Goal: Task Accomplishment & Management: Use online tool/utility

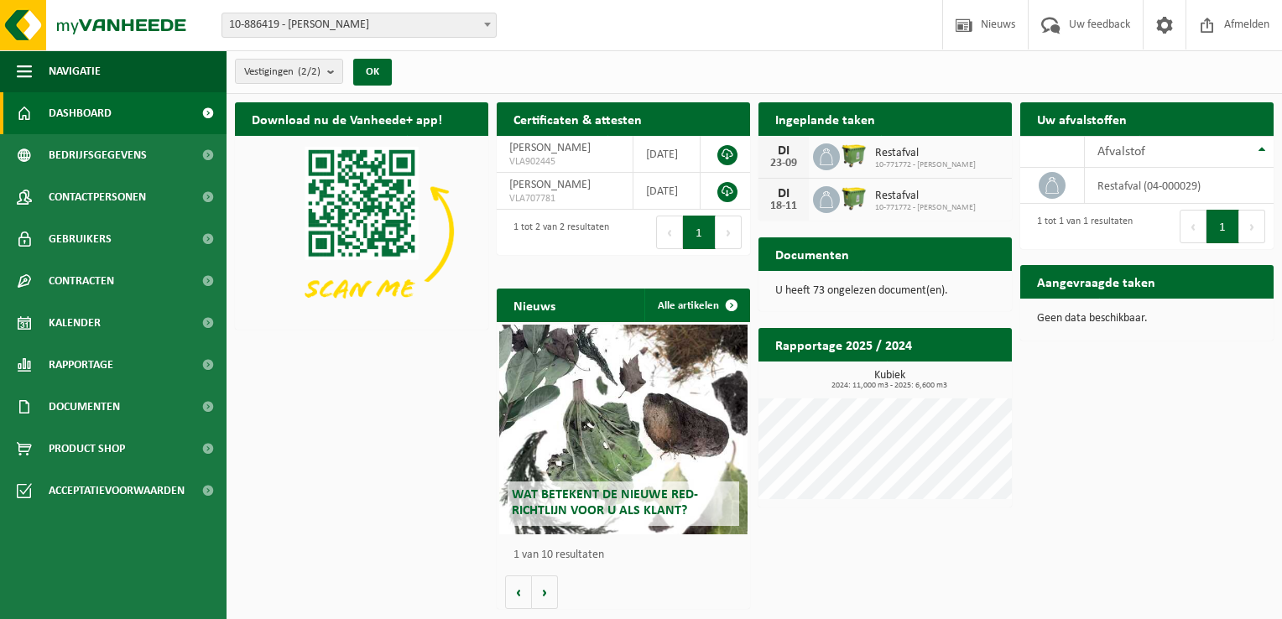
click at [869, 149] on div "Restafval 10-771772 - [PERSON_NAME]" at bounding box center [921, 157] width 109 height 26
click at [796, 158] on div "23-09" at bounding box center [784, 164] width 34 height 12
click at [614, 62] on div "Vestigingen (2/2) Alles selecteren Alles deselecteren Actieve selecteren [PERSO…" at bounding box center [755, 72] width 1056 height 44
click at [121, 193] on span "Contactpersonen" at bounding box center [97, 197] width 97 height 42
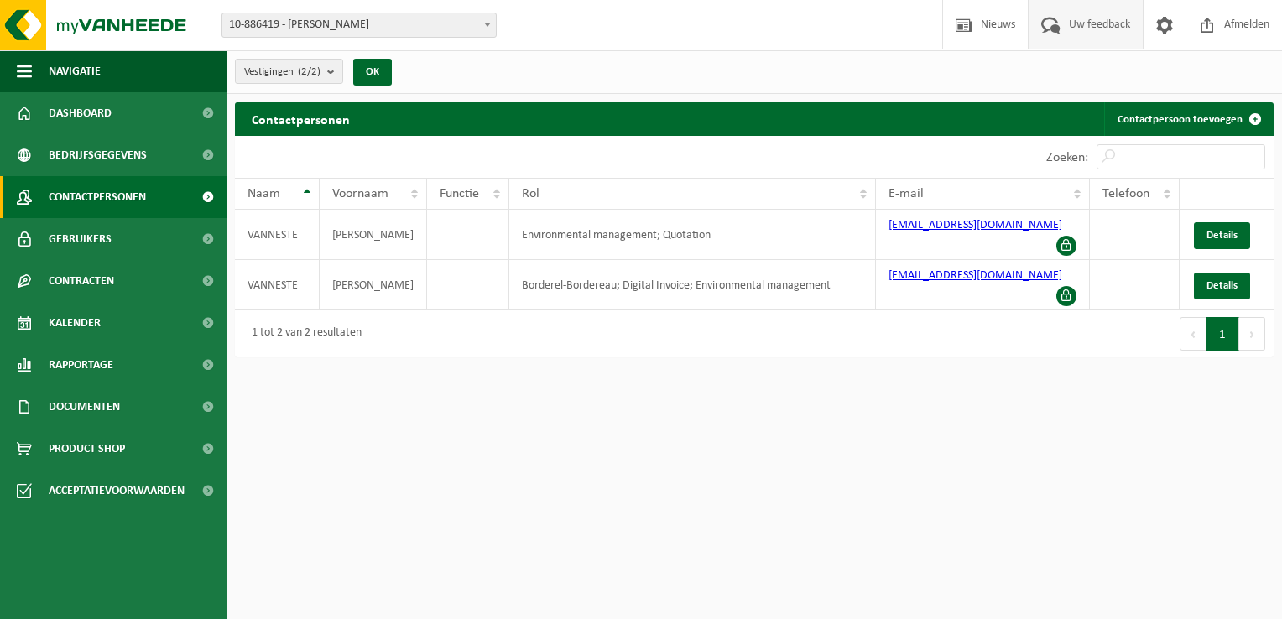
click at [1092, 12] on span "Uw feedback" at bounding box center [1100, 25] width 70 height 50
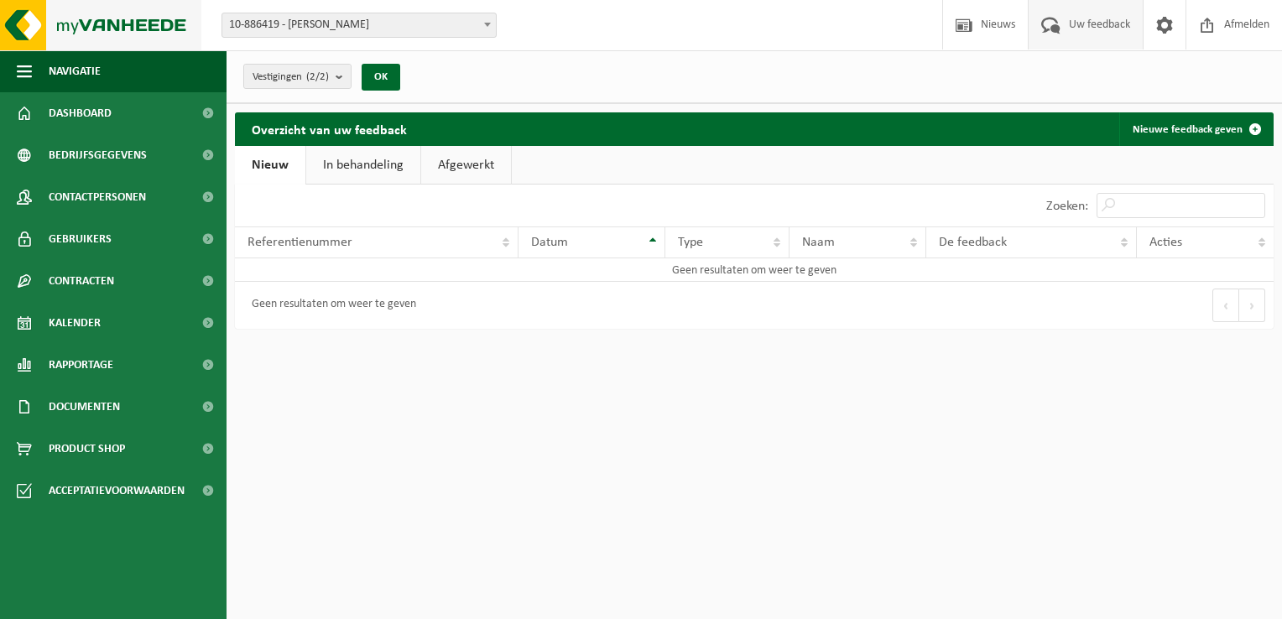
click at [90, 24] on img at bounding box center [100, 25] width 201 height 50
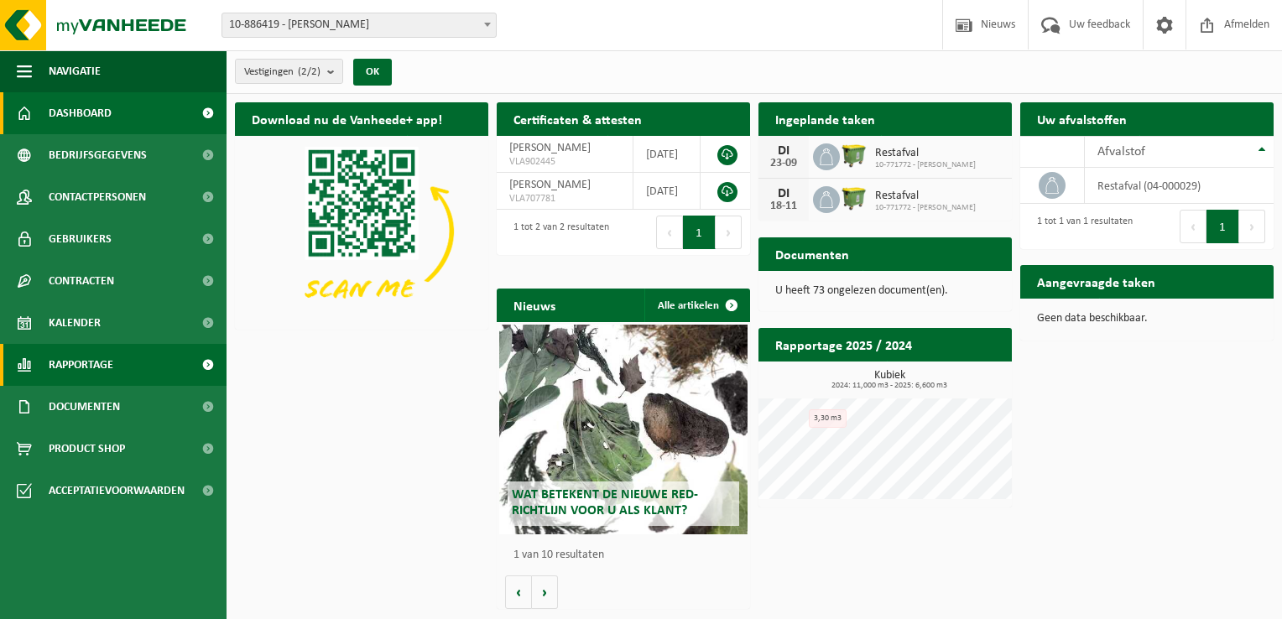
click at [95, 372] on span "Rapportage" at bounding box center [81, 365] width 65 height 42
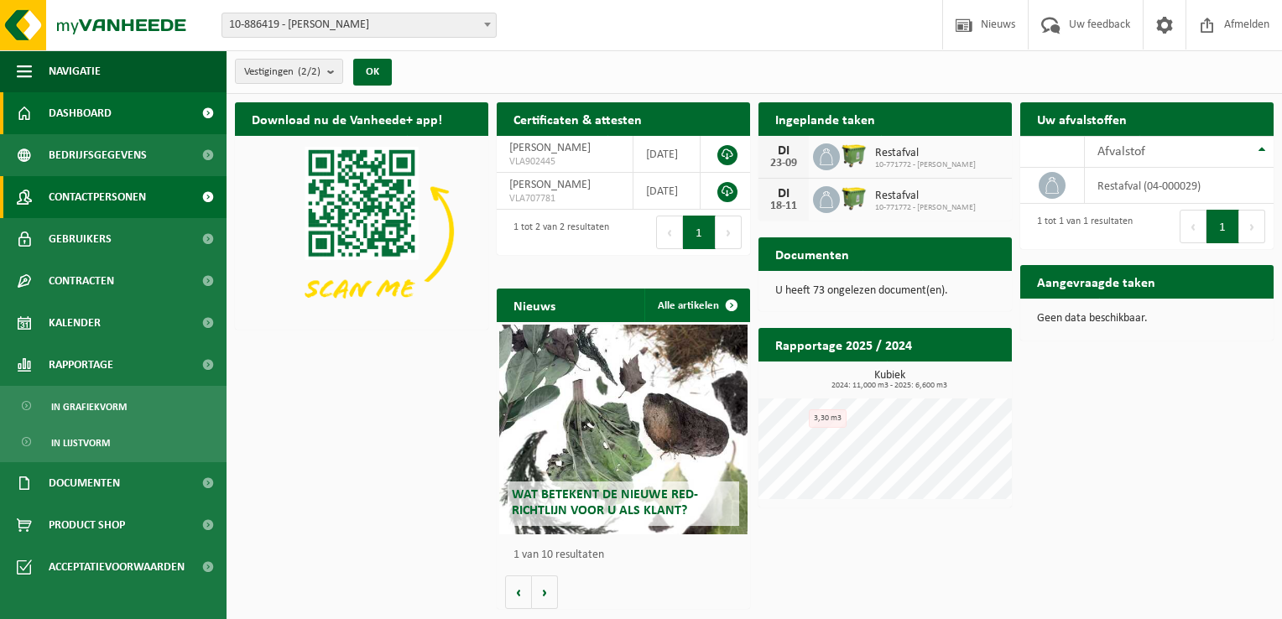
click at [94, 201] on span "Contactpersonen" at bounding box center [97, 197] width 97 height 42
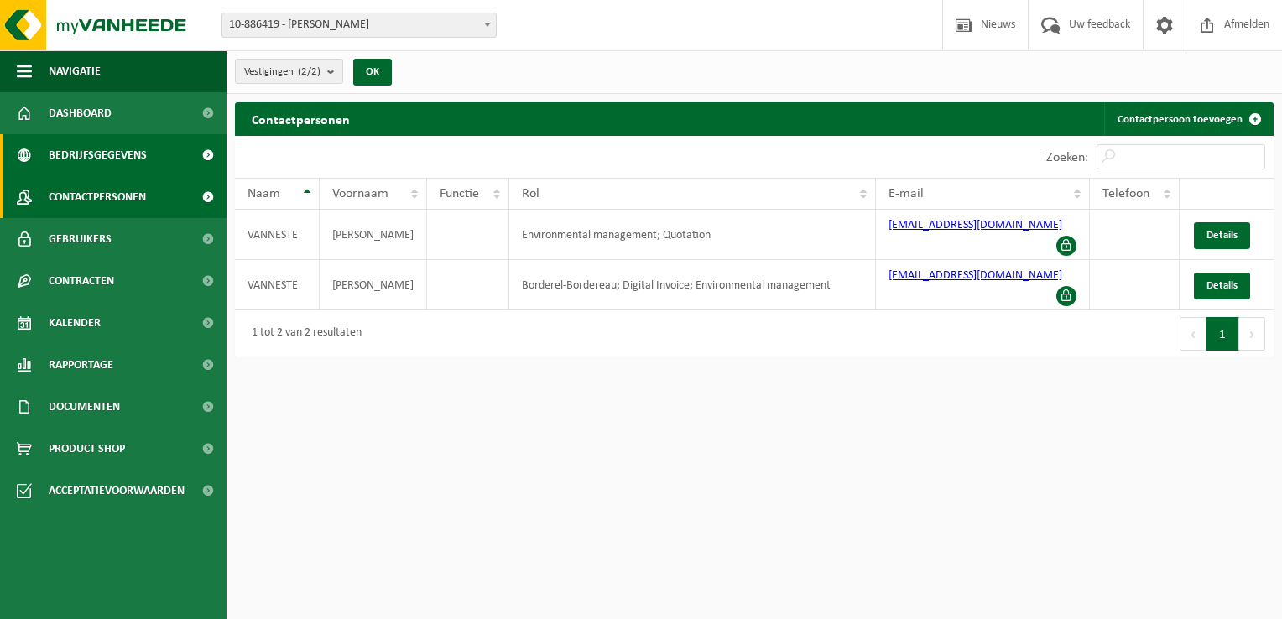
click at [95, 159] on span "Bedrijfsgegevens" at bounding box center [98, 155] width 98 height 42
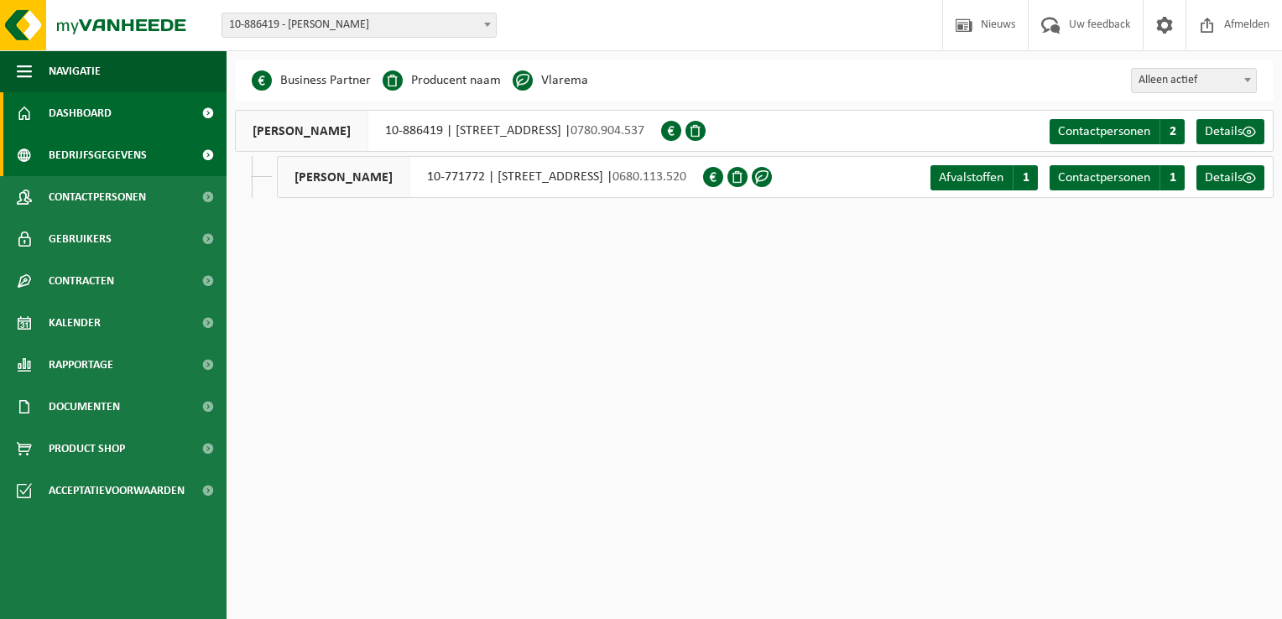
click at [107, 117] on span "Dashboard" at bounding box center [80, 113] width 63 height 42
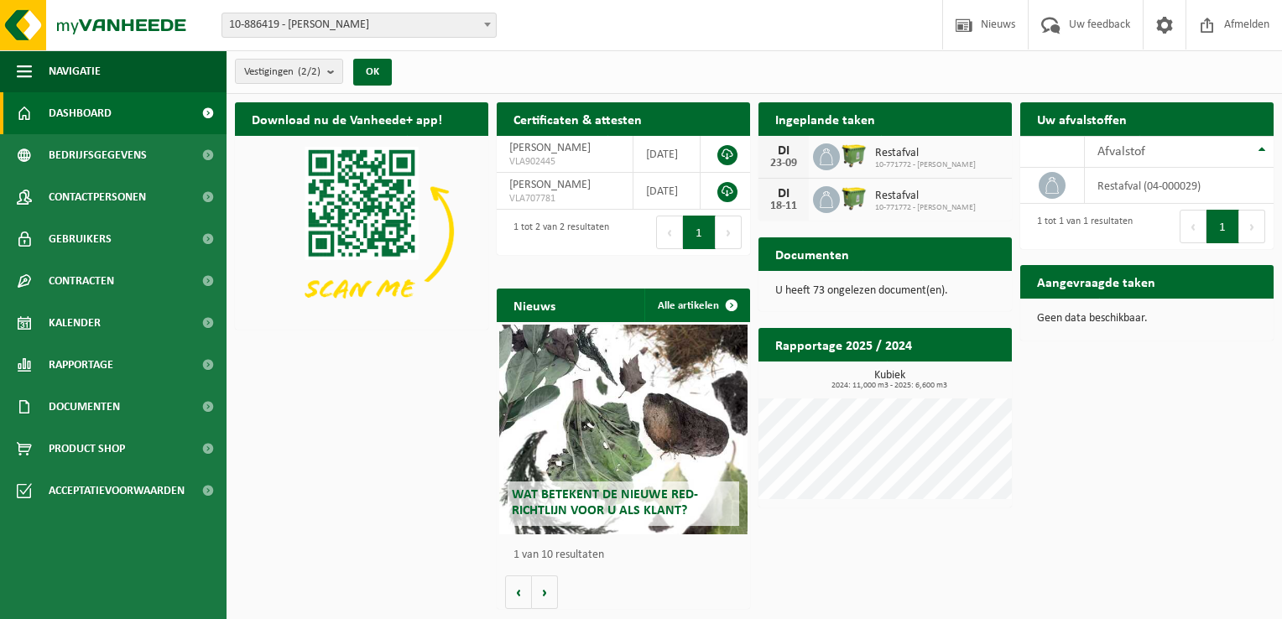
click at [816, 113] on h2 "Ingeplande taken" at bounding box center [825, 118] width 133 height 33
click at [795, 164] on div "23-09" at bounding box center [784, 164] width 34 height 12
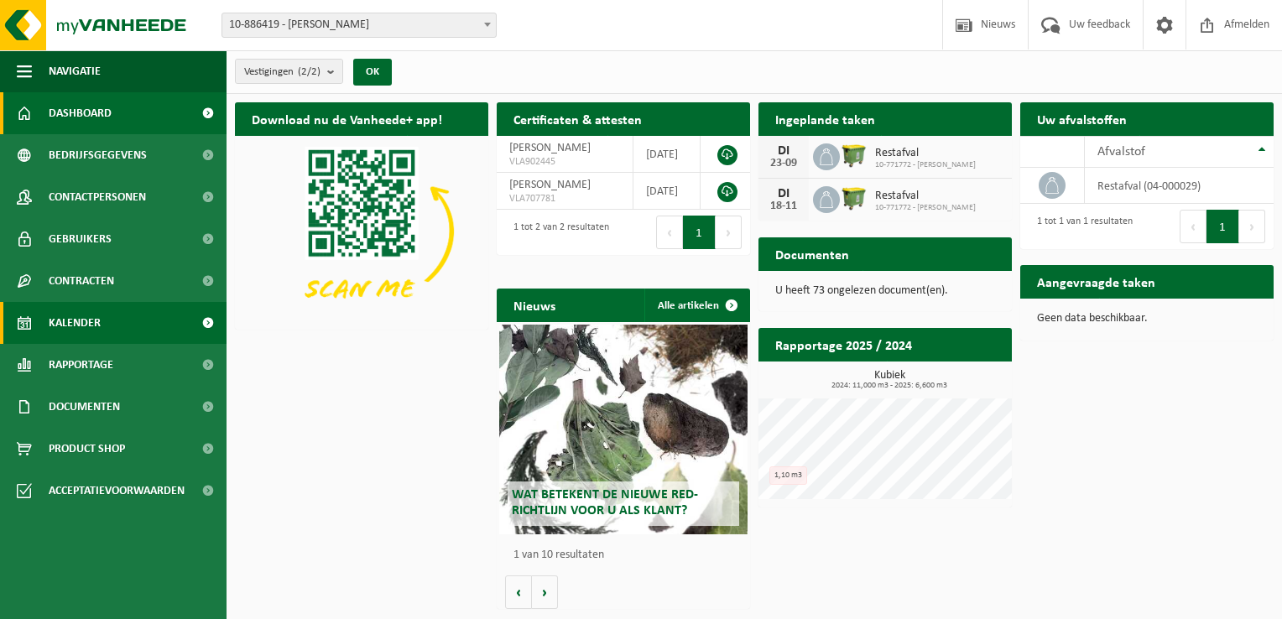
click at [85, 338] on span "Kalender" at bounding box center [75, 323] width 52 height 42
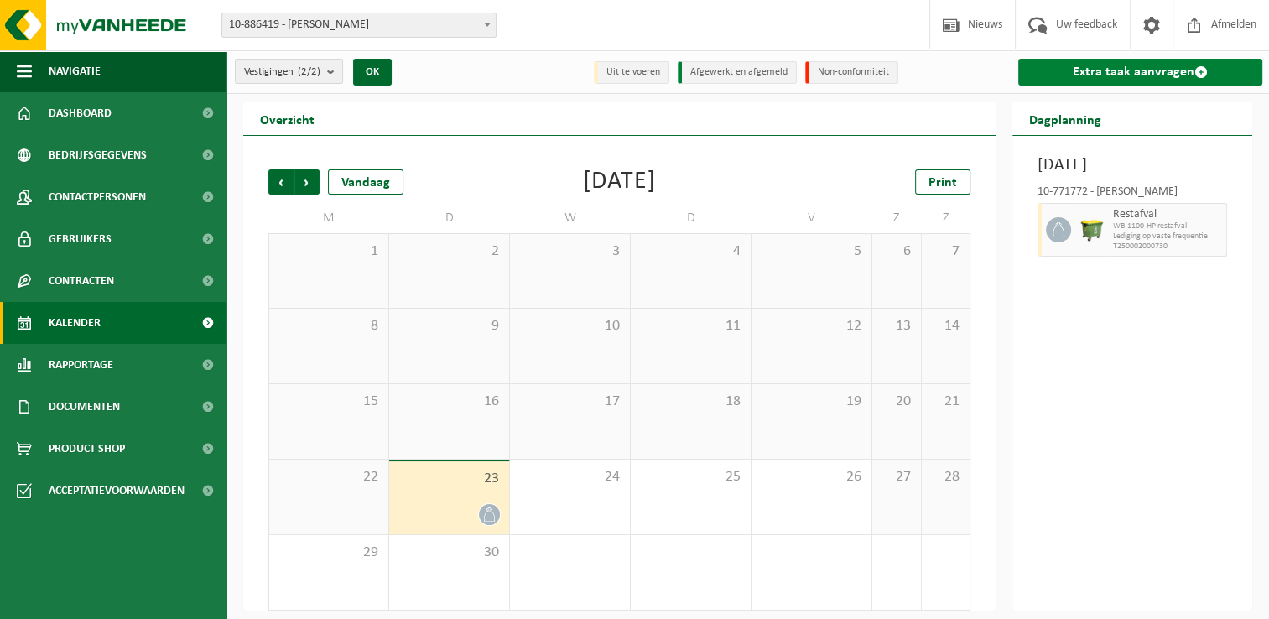
drag, startPoint x: 1124, startPoint y: 74, endPoint x: 1109, endPoint y: 77, distance: 15.5
click at [1124, 73] on link "Extra taak aanvragen" at bounding box center [1141, 72] width 244 height 27
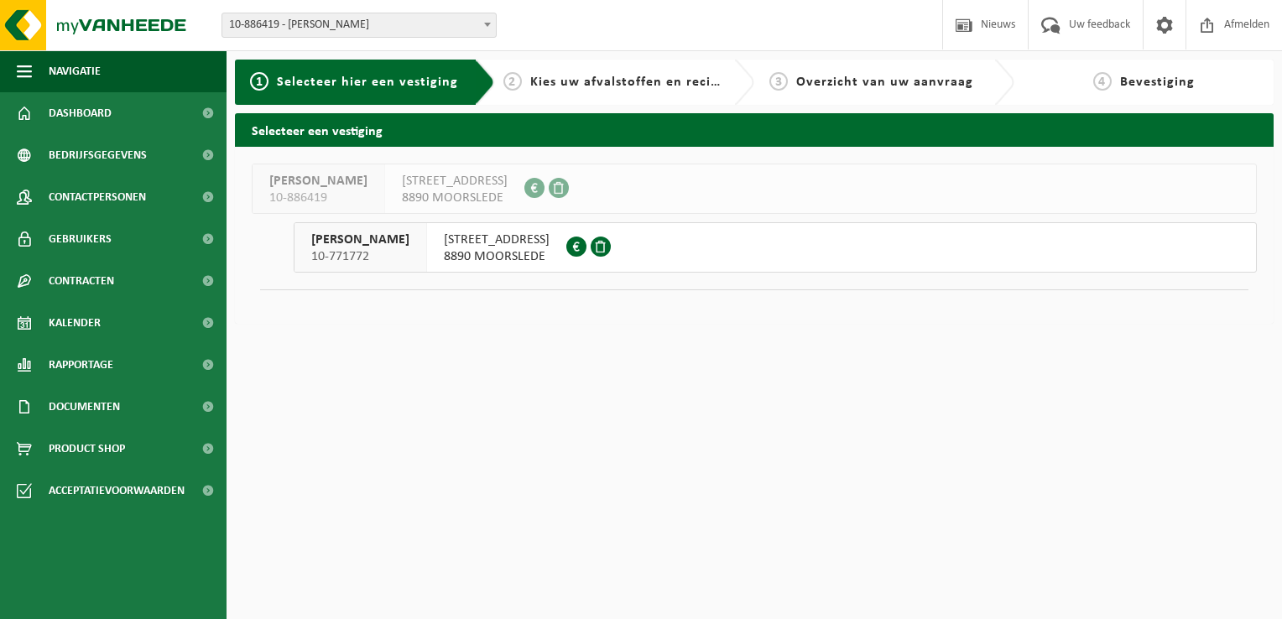
click at [409, 245] on span "VANNESTE WALTER" at bounding box center [360, 240] width 98 height 17
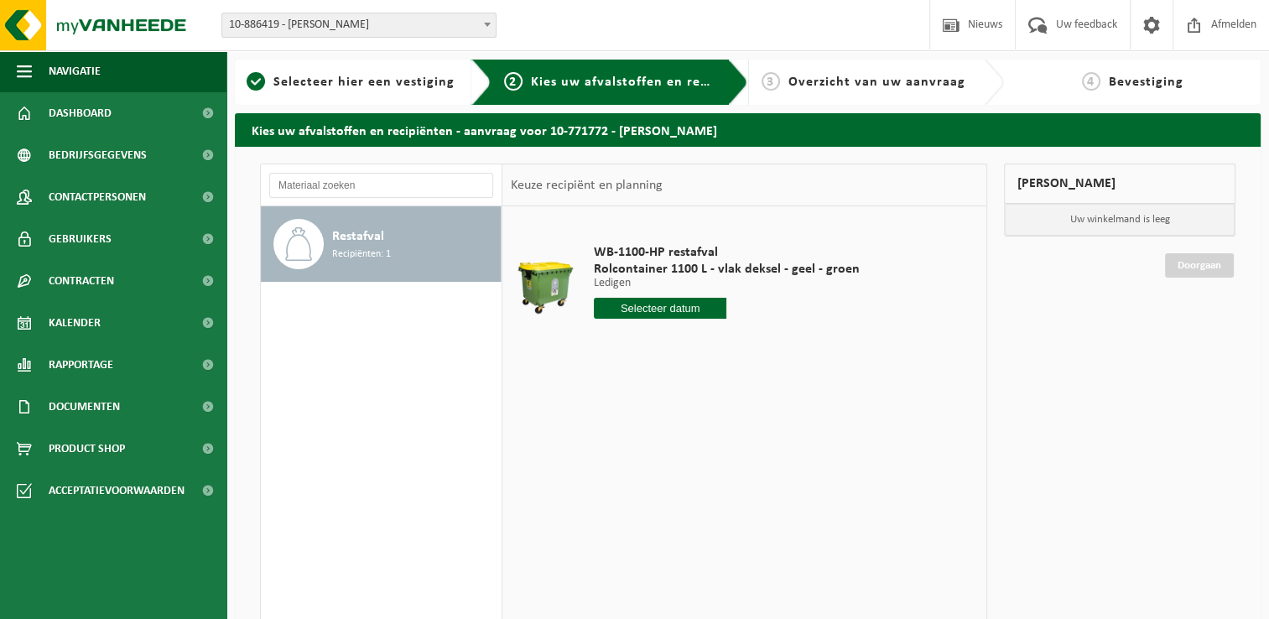
click at [651, 300] on input "text" at bounding box center [660, 308] width 133 height 21
click at [640, 510] on div "30" at bounding box center [638, 511] width 29 height 27
type input "Van 2025-09-30"
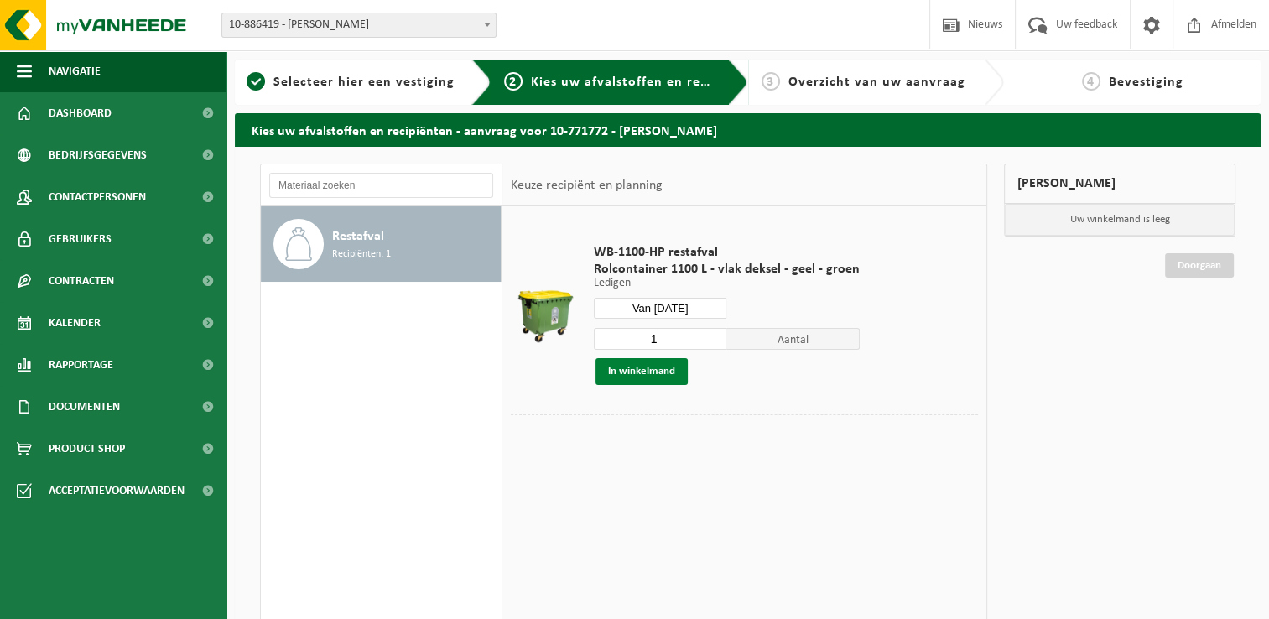
click at [645, 371] on button "In winkelmand" at bounding box center [642, 371] width 92 height 27
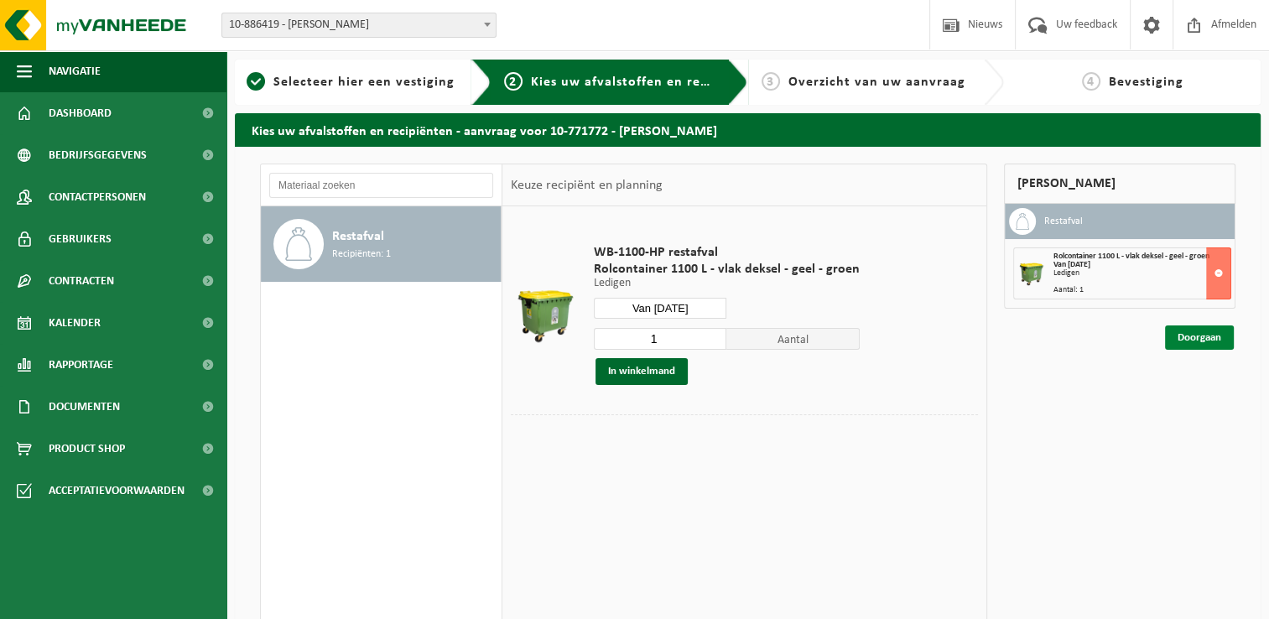
click at [1188, 337] on link "Doorgaan" at bounding box center [1199, 338] width 69 height 24
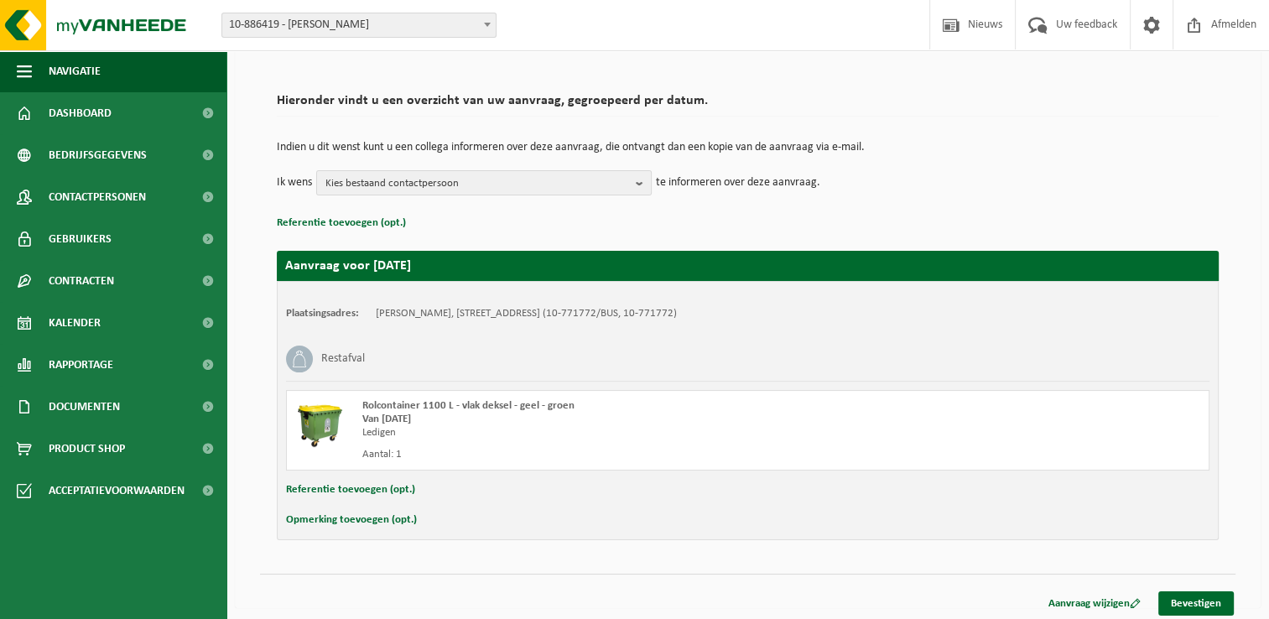
scroll to position [99, 0]
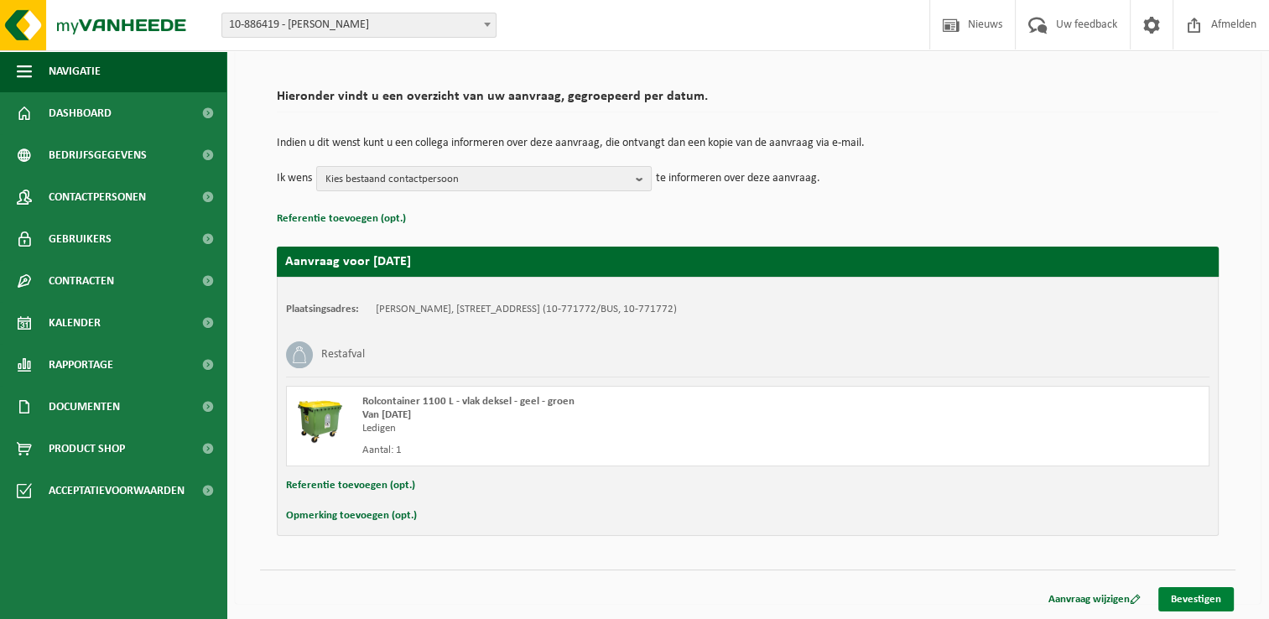
click at [1183, 597] on link "Bevestigen" at bounding box center [1197, 599] width 76 height 24
